Goal: Task Accomplishment & Management: Manage account settings

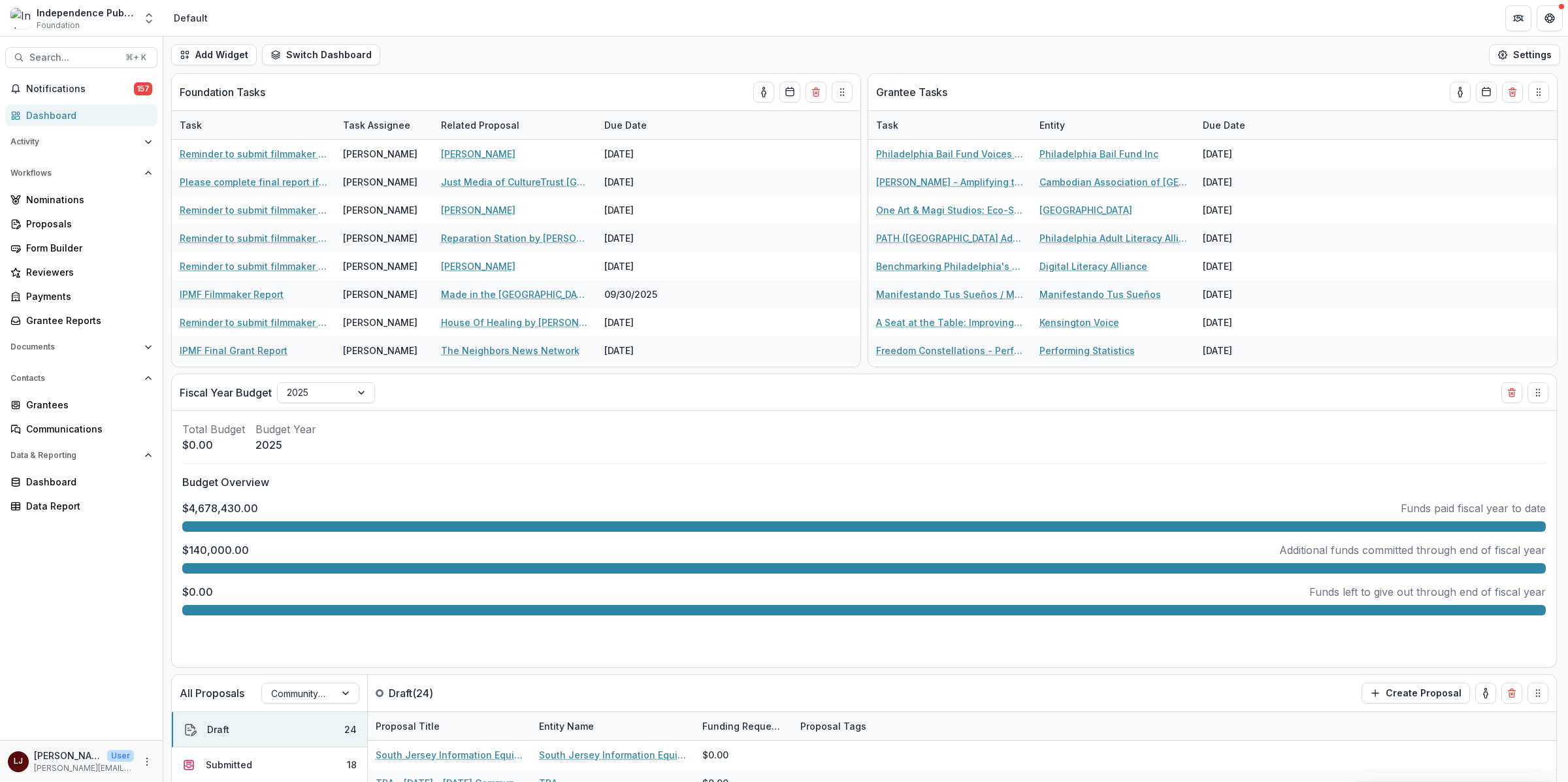
click at [151, 769] on div "[PERSON_NAME] User [PERSON_NAME][EMAIL_ADDRESS][DOMAIN_NAME]" at bounding box center [82, 761] width 147 height 25
click at [148, 759] on icon "More" at bounding box center [147, 762] width 11 height 11
click at [213, 735] on link "User Settings" at bounding box center [233, 733] width 140 height 22
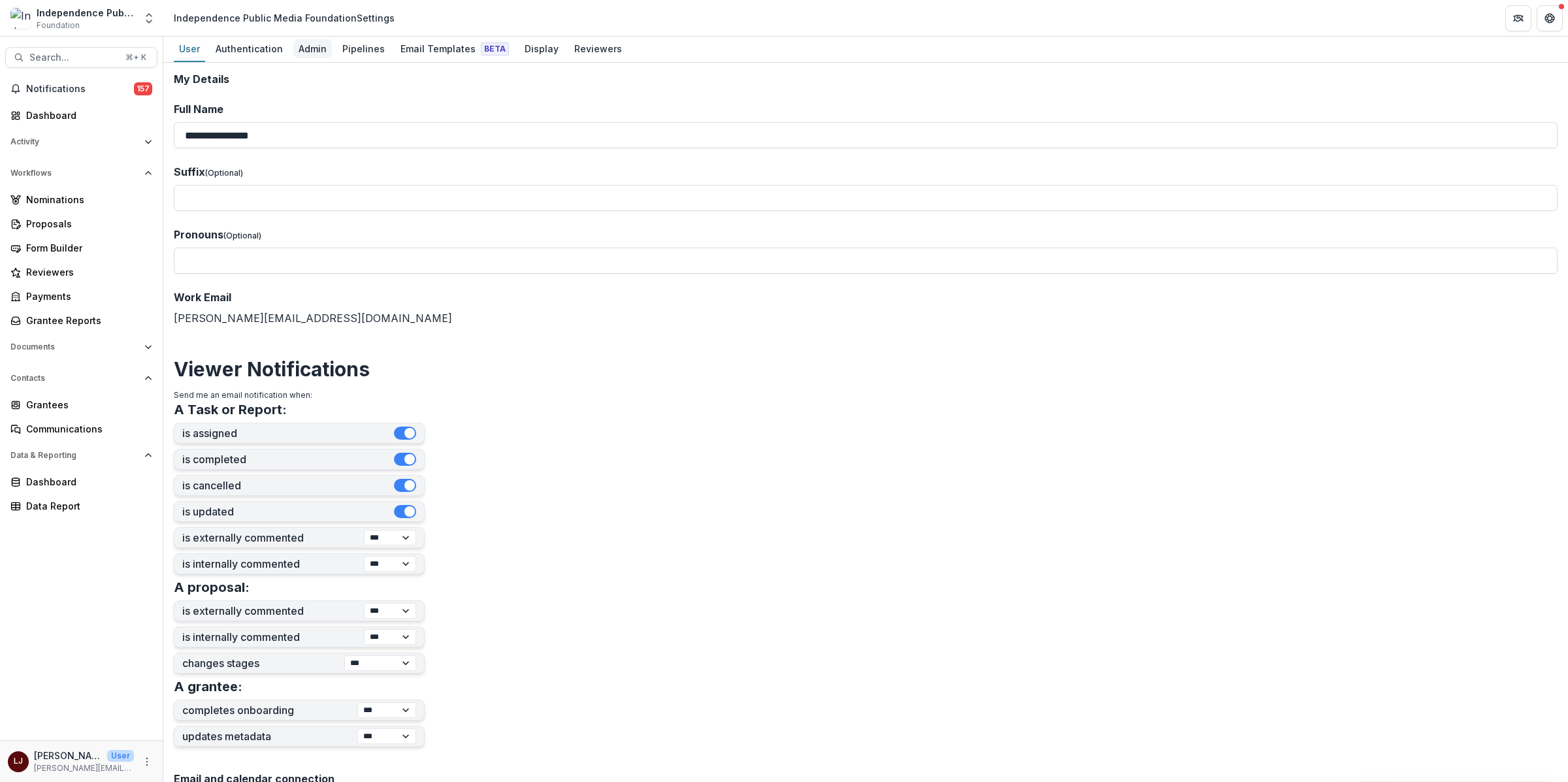
click at [300, 50] on div "Admin" at bounding box center [313, 48] width 38 height 19
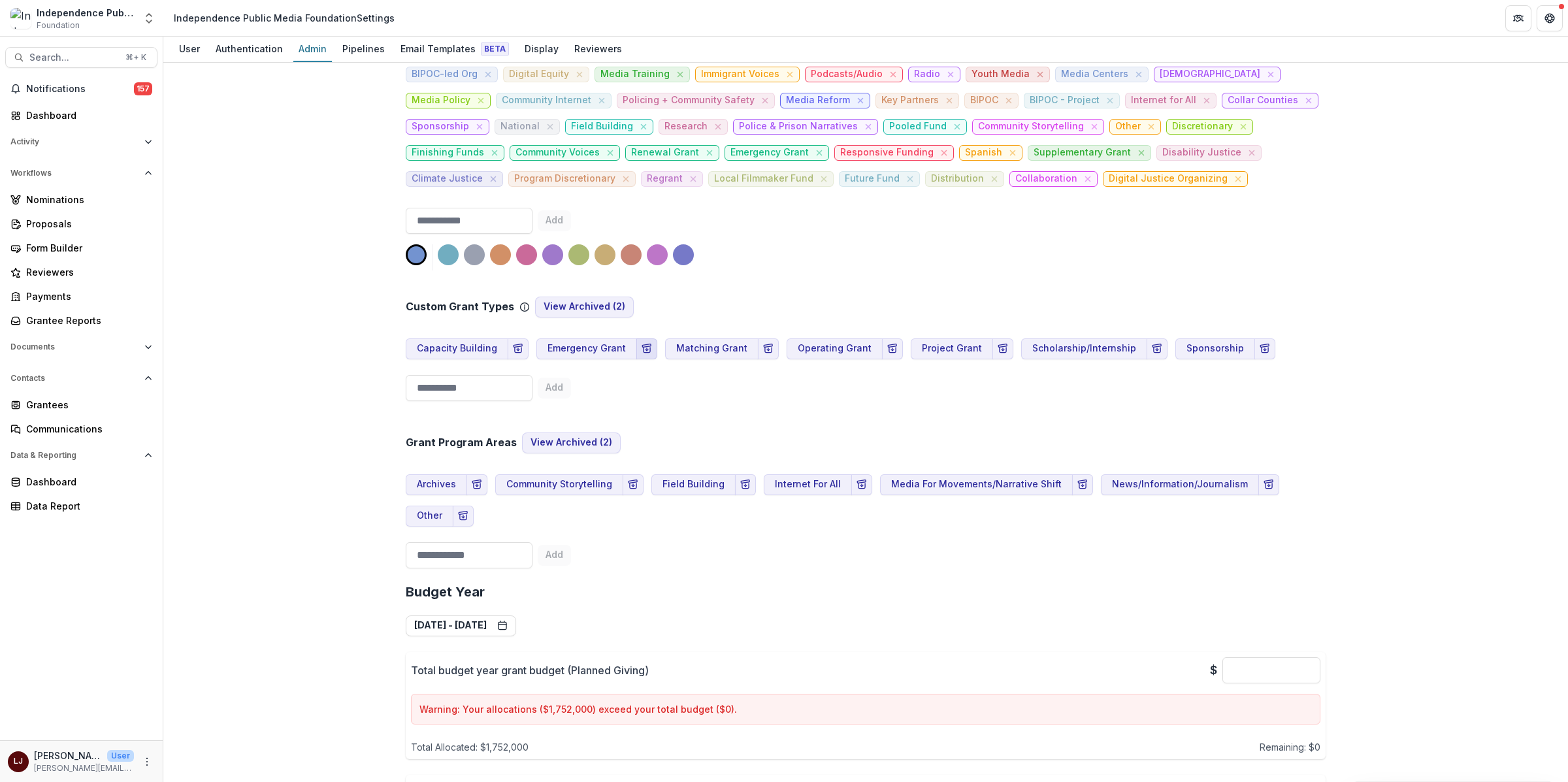
scroll to position [683, 0]
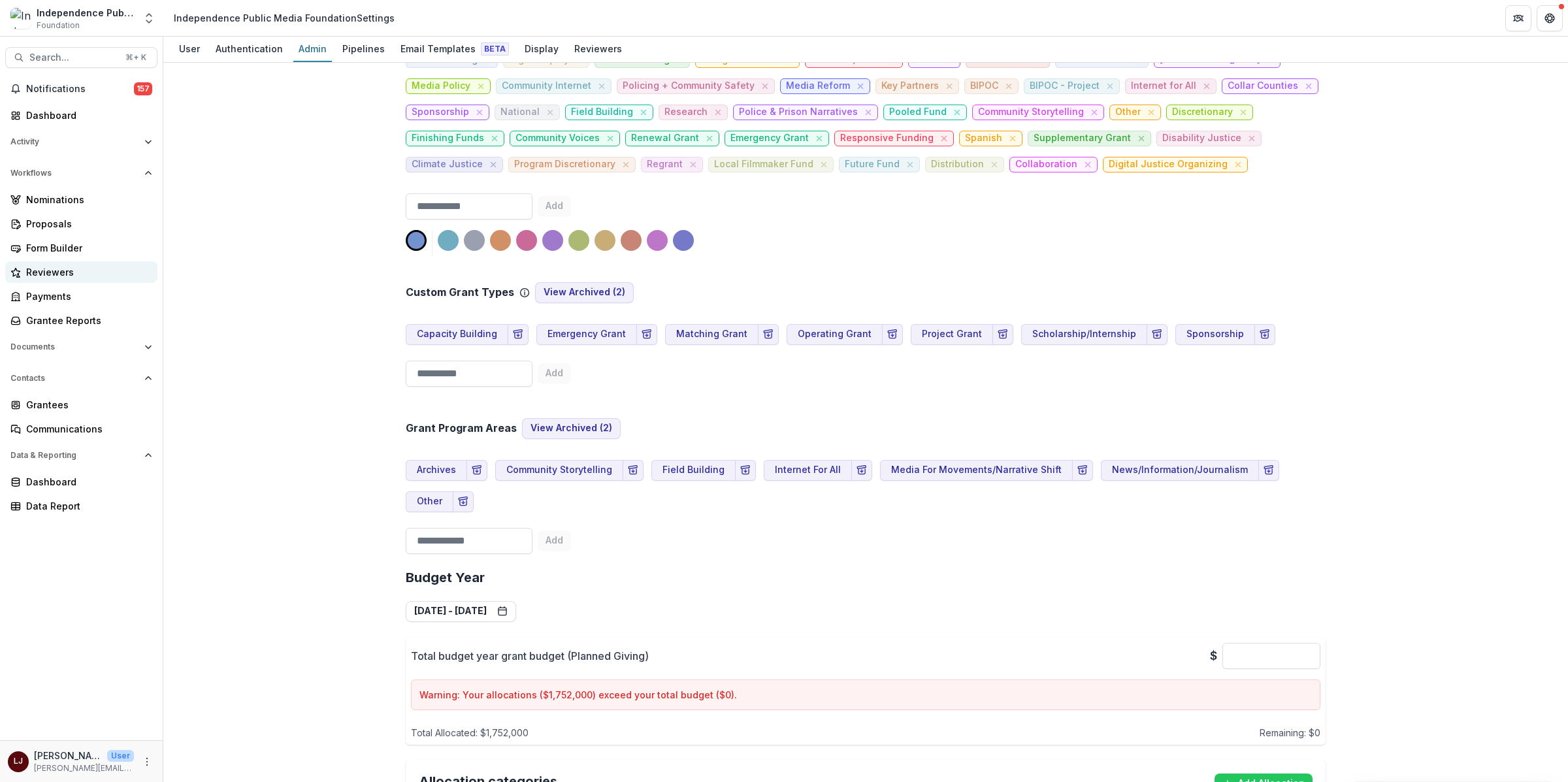
click at [66, 272] on div "Reviewers" at bounding box center [86, 272] width 121 height 14
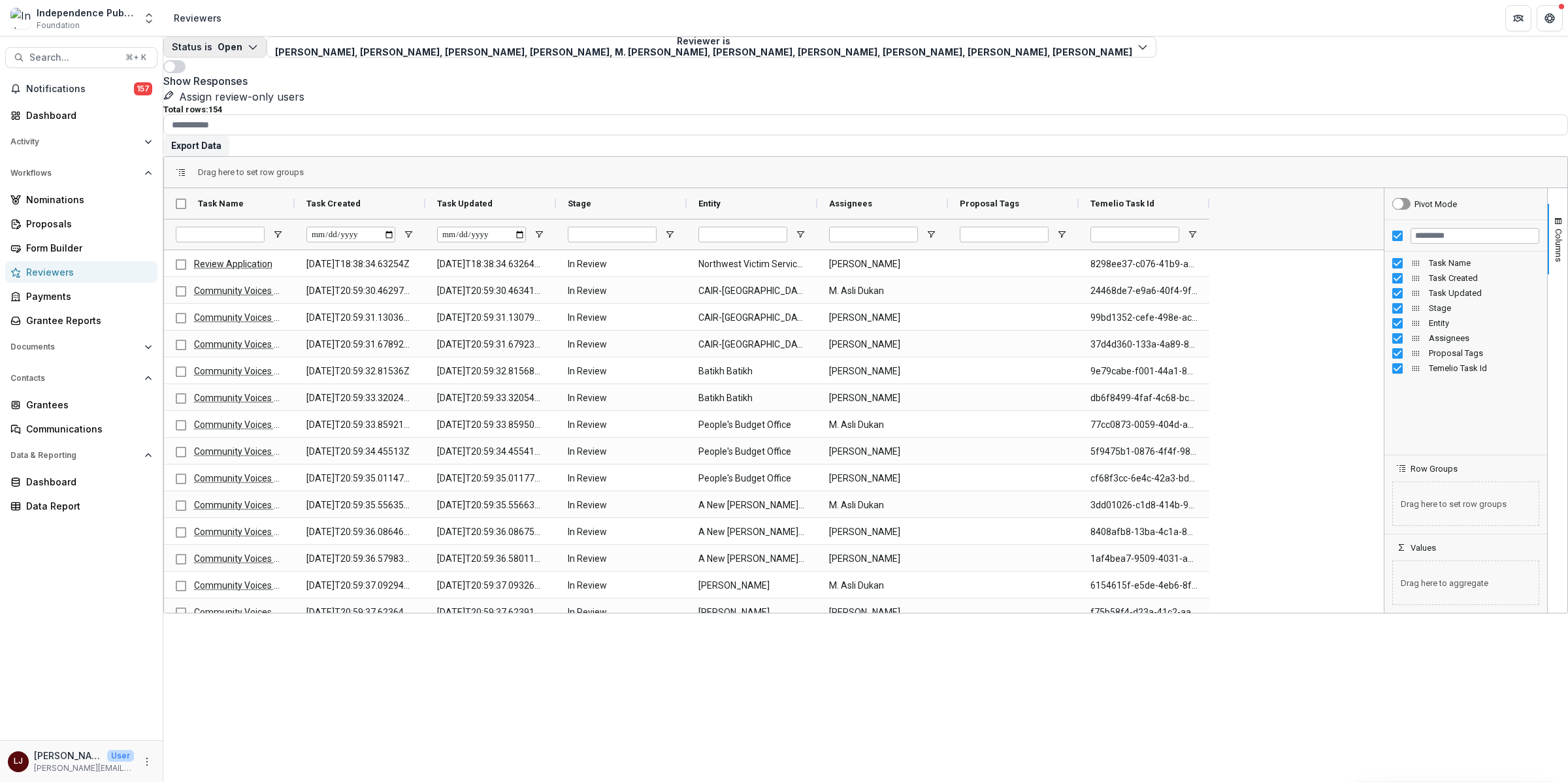
click at [242, 58] on button "Status is Open" at bounding box center [215, 47] width 103 height 21
click at [222, 116] on p "Open" at bounding box center [209, 123] width 25 height 14
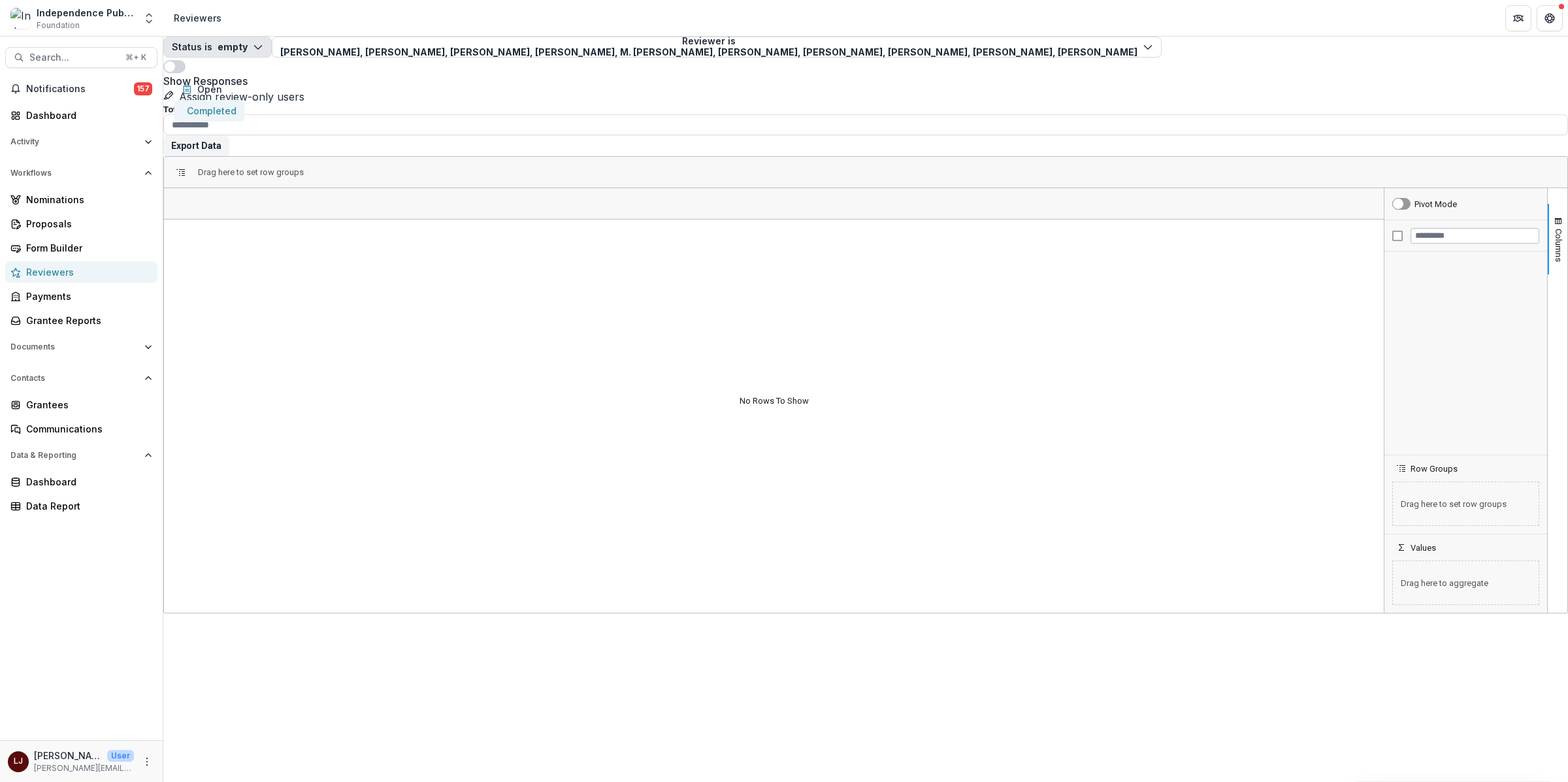
click at [237, 114] on p "Completed" at bounding box center [211, 111] width 50 height 14
click at [456, 18] on header "Reviewers" at bounding box center [866, 18] width 1405 height 36
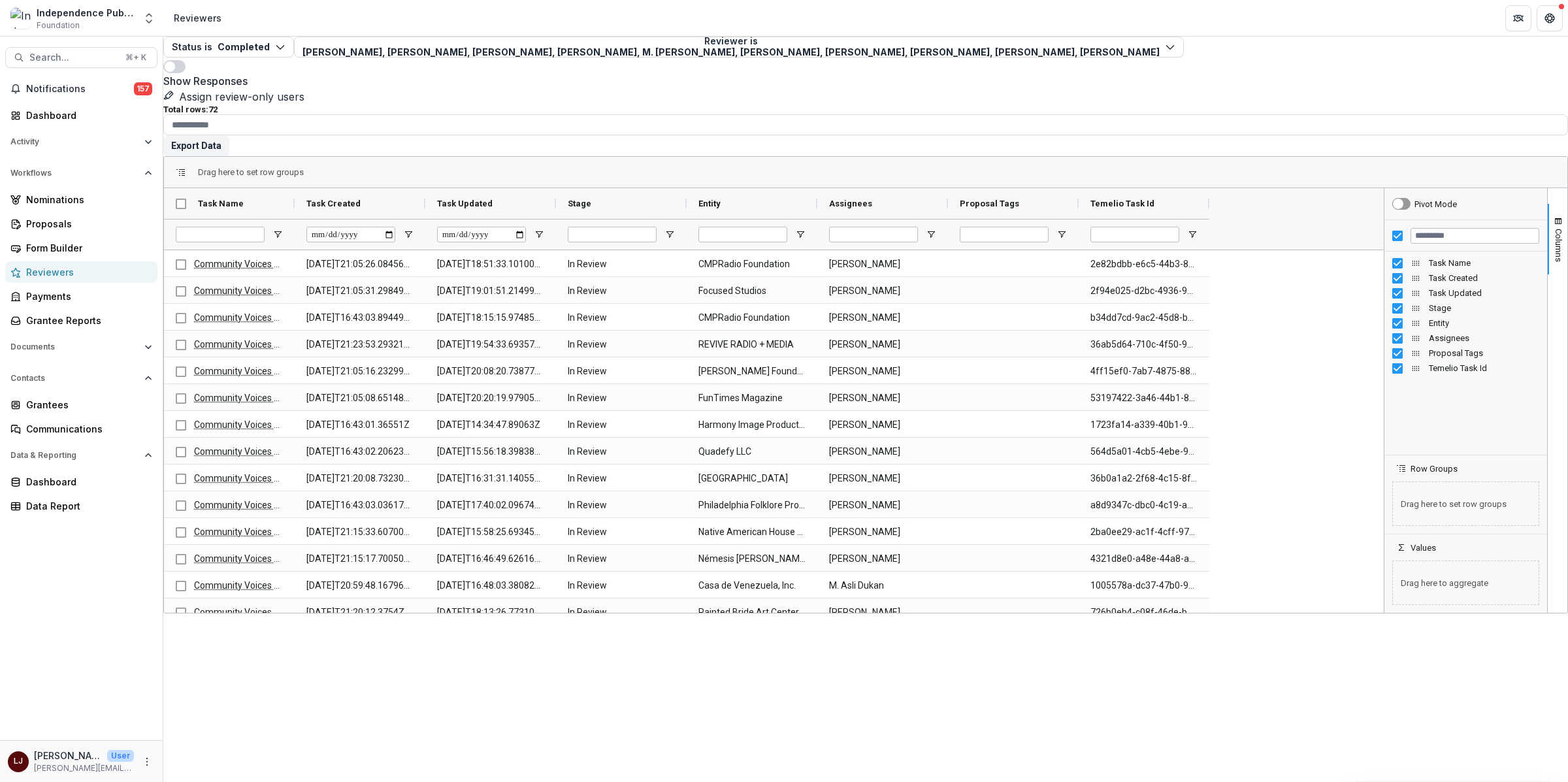
click at [1057, 691] on div "Status is Completed Open Completed Reviewer is [PERSON_NAME], [PERSON_NAME], [P…" at bounding box center [866, 409] width 1405 height 746
click at [1131, 60] on div "Show Responses" at bounding box center [866, 73] width 1405 height 31
click at [494, 227] on input "Task Updated Filter Input" at bounding box center [482, 235] width 89 height 16
click at [526, 227] on input "Task Updated Filter Input" at bounding box center [482, 235] width 89 height 16
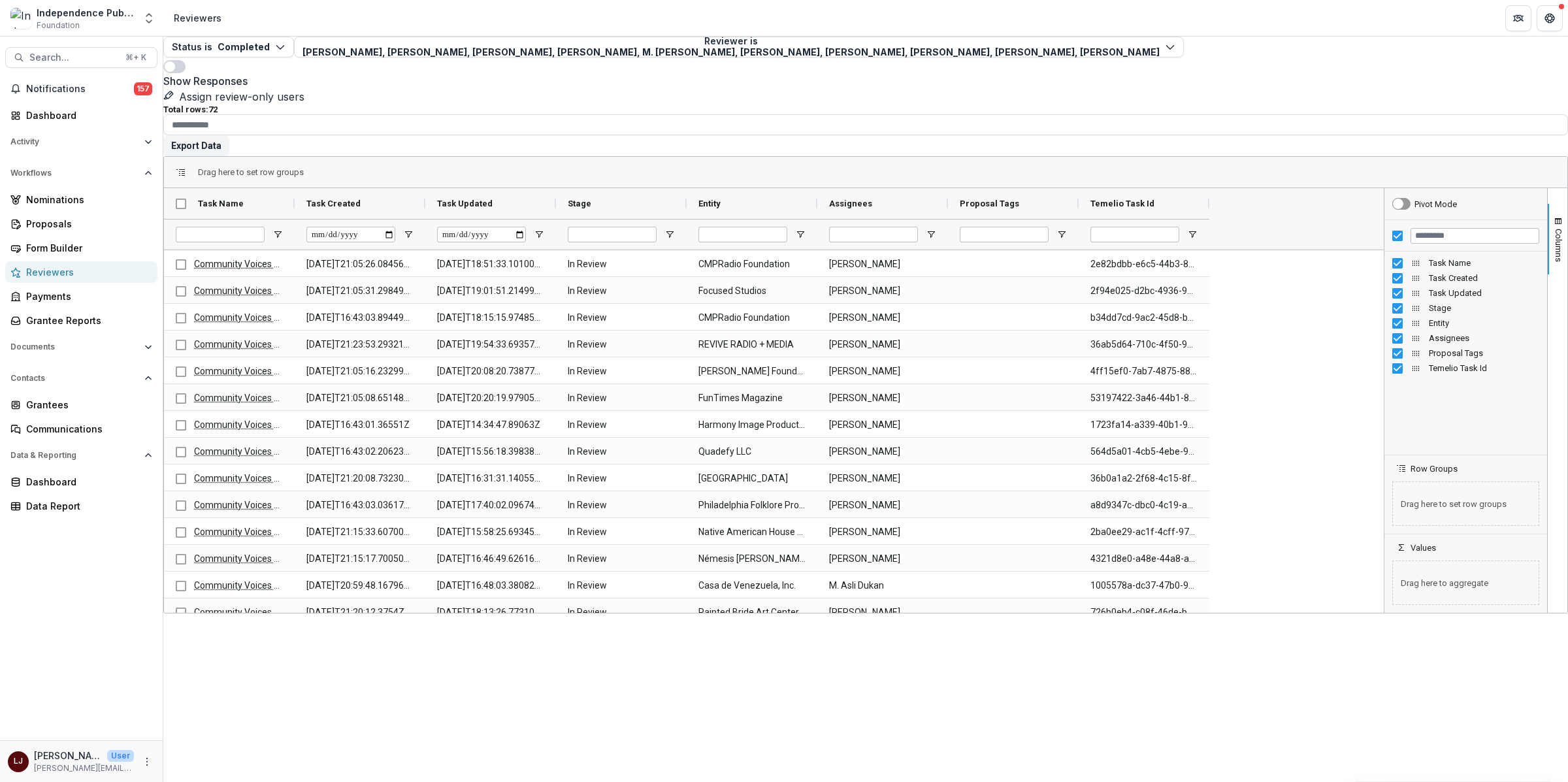
click at [533, 157] on div "Drag here to set row groups" at bounding box center [866, 172] width 1404 height 31
click at [186, 68] on span at bounding box center [174, 67] width 23 height 13
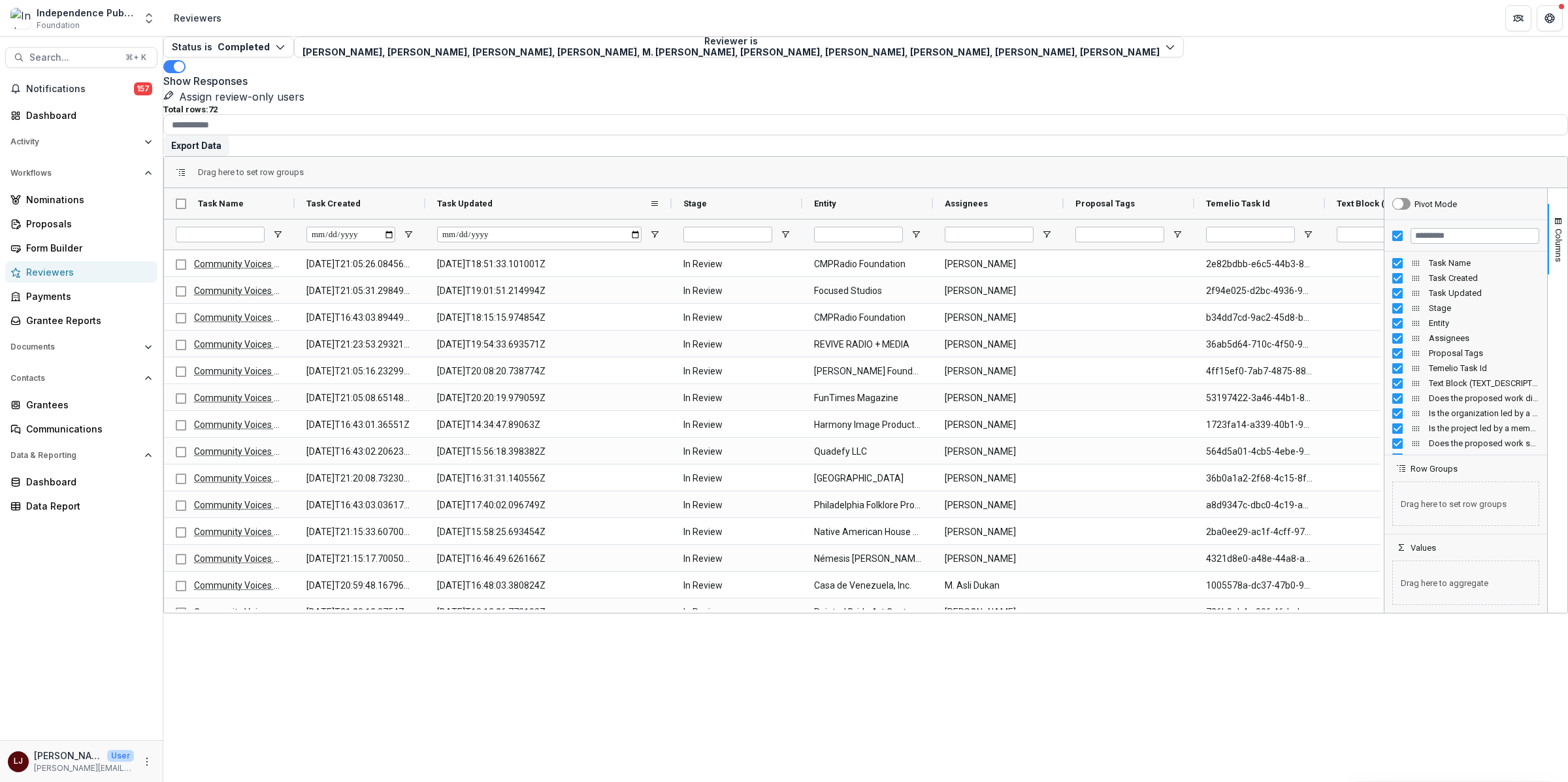
drag, startPoint x: 566, startPoint y: 160, endPoint x: 681, endPoint y: 164, distance: 115.1
click at [674, 188] on div at bounding box center [672, 203] width 5 height 30
click at [672, 219] on div at bounding box center [549, 234] width 247 height 30
click at [660, 229] on span "Open Filter Menu" at bounding box center [655, 235] width 11 height 11
click at [665, 226] on span "filter" at bounding box center [722, 237] width 156 height 23
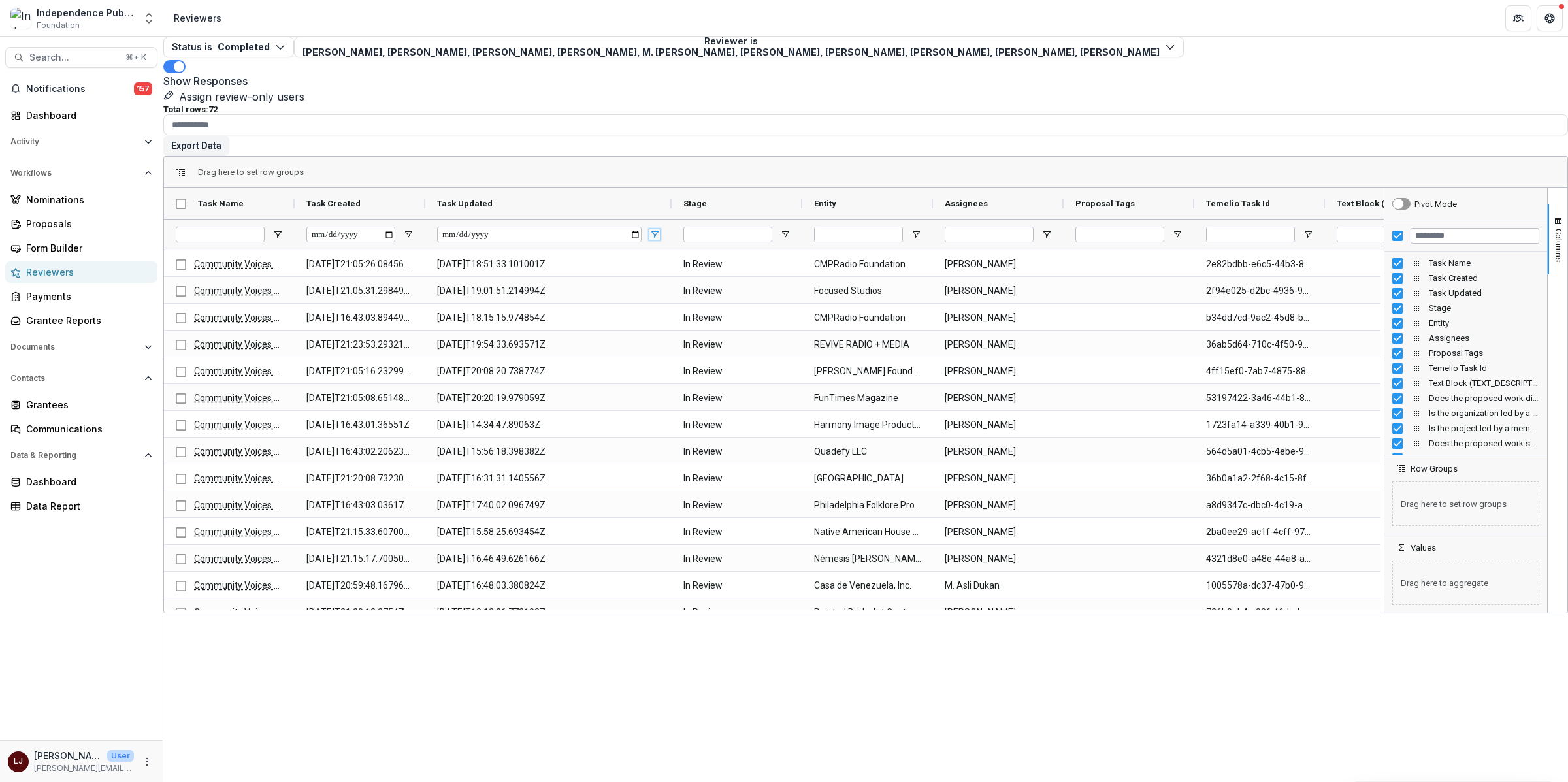
click at [660, 229] on span "Open Filter Menu" at bounding box center [655, 235] width 11 height 11
click at [387, 75] on div "Status is Completed Open Completed Reviewer is [PERSON_NAME], [PERSON_NAME], [P…" at bounding box center [866, 70] width 1405 height 68
click at [239, 105] on p "Total rows: 72" at bounding box center [866, 109] width 1405 height 10
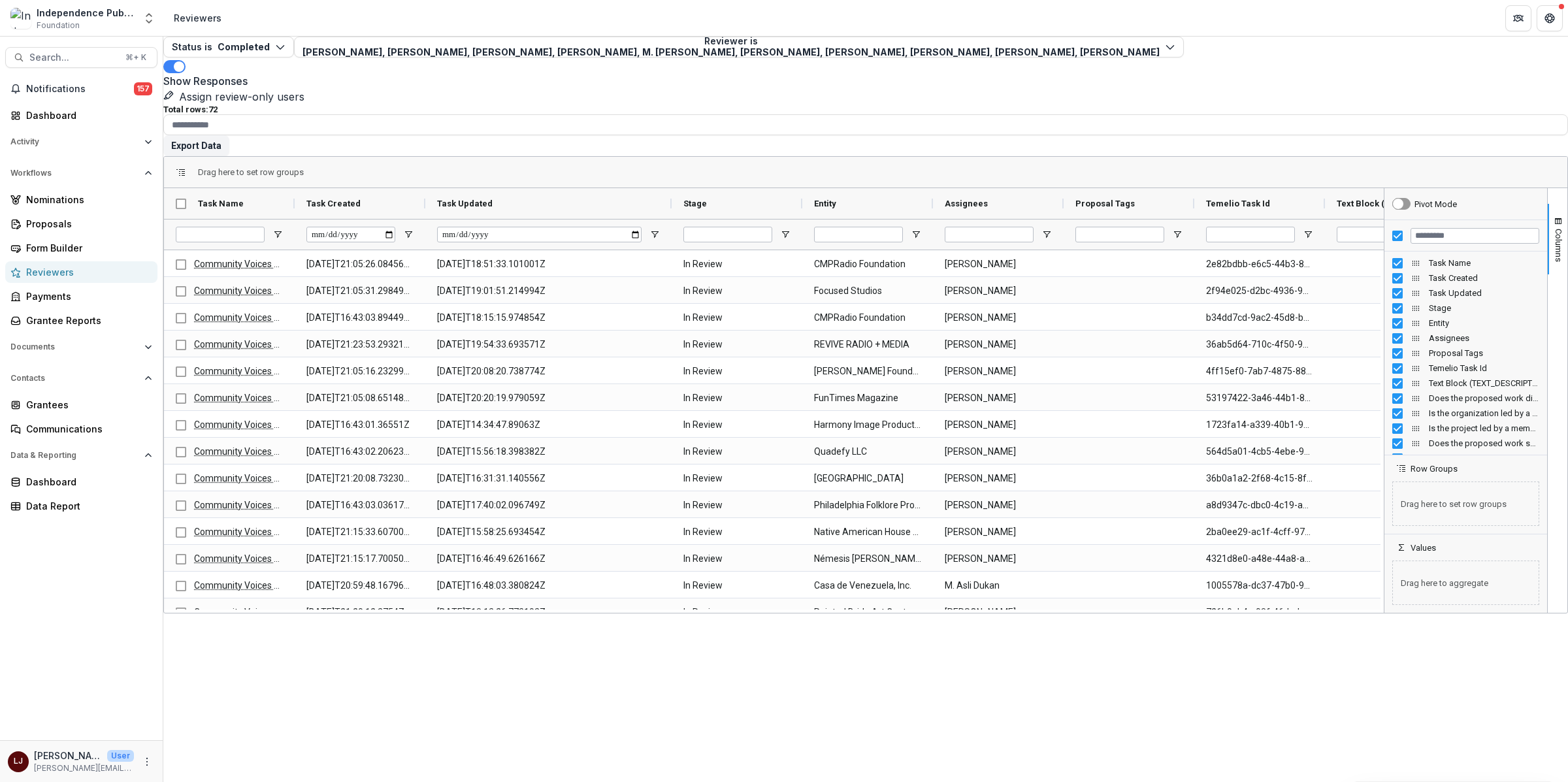
click at [335, 105] on div "Total rows: 72" at bounding box center [866, 109] width 1405 height 10
click at [389, 105] on div "Total rows: 72" at bounding box center [866, 109] width 1405 height 10
click at [186, 105] on div "Total rows: 72" at bounding box center [866, 109] width 1405 height 10
click at [187, 105] on div "Total rows: 72" at bounding box center [866, 109] width 1405 height 10
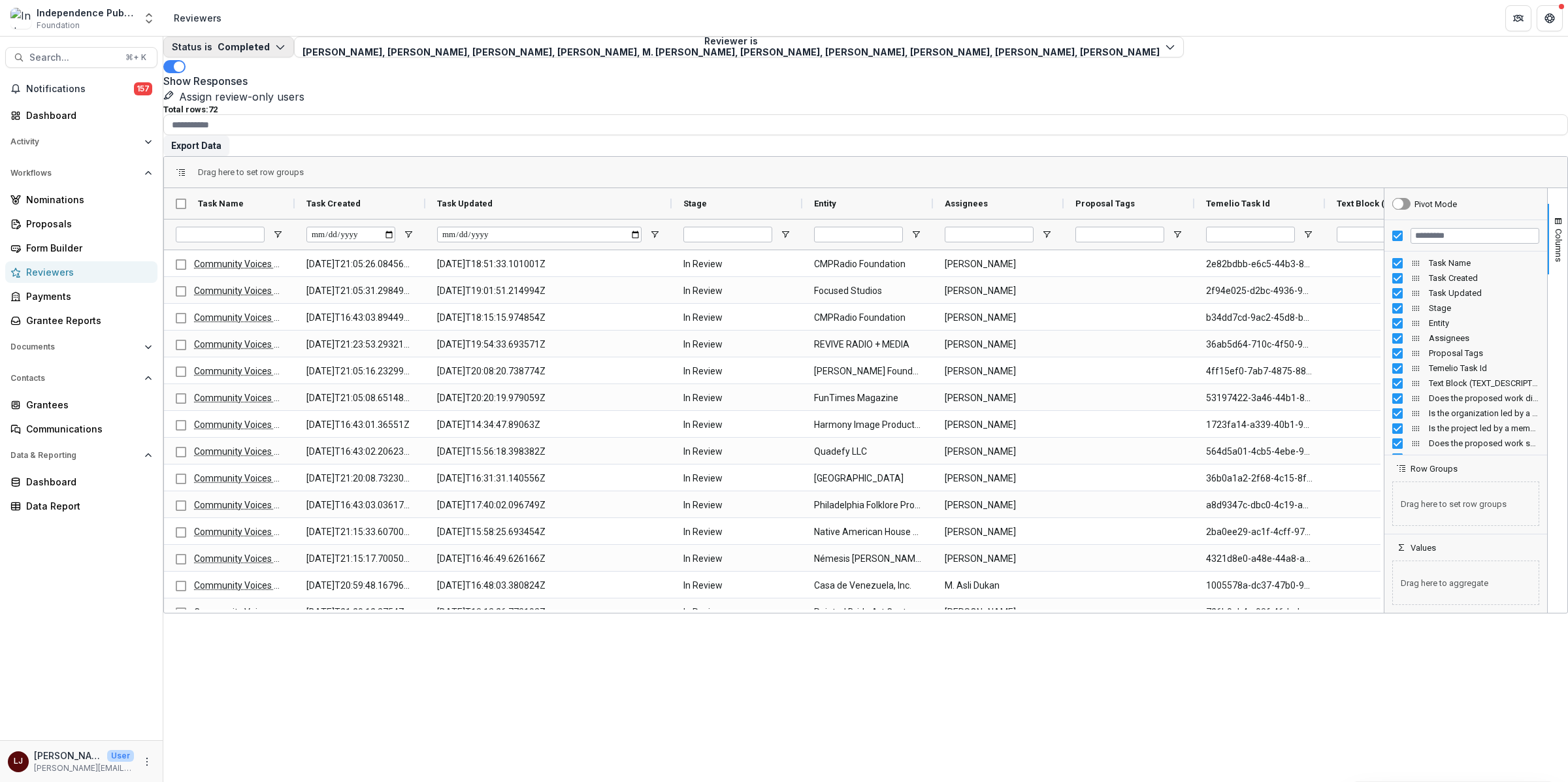
click at [278, 58] on button "Status is Completed" at bounding box center [228, 47] width 131 height 21
click at [421, 105] on div "Total rows: 72 Export Data" at bounding box center [866, 131] width 1405 height 52
